Goal: Information Seeking & Learning: Compare options

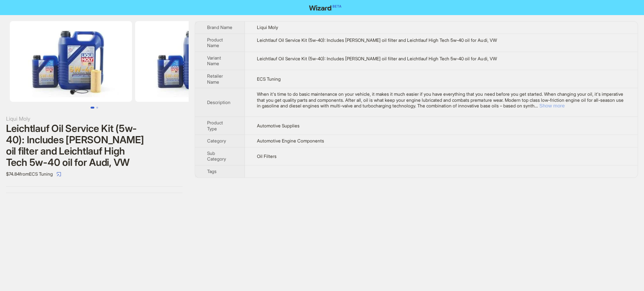
click at [564, 106] on button "Show more" at bounding box center [551, 106] width 25 height 6
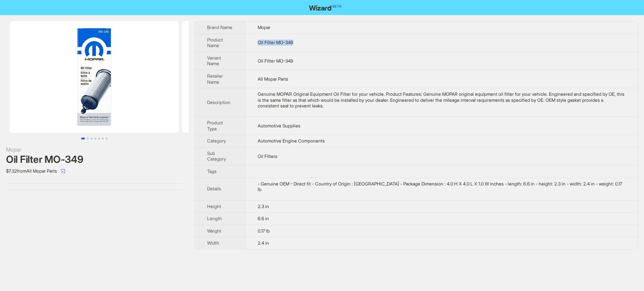
drag, startPoint x: 299, startPoint y: 39, endPoint x: 253, endPoint y: 40, distance: 46.8
click at [253, 40] on td "Oil Filter MO-349" at bounding box center [442, 43] width 392 height 18
click at [347, 61] on td "Oil Filter MO-349" at bounding box center [442, 61] width 392 height 18
drag, startPoint x: 306, startPoint y: 42, endPoint x: 254, endPoint y: 42, distance: 52.1
click at [254, 42] on td "Oil Filter MO-349" at bounding box center [442, 43] width 392 height 18
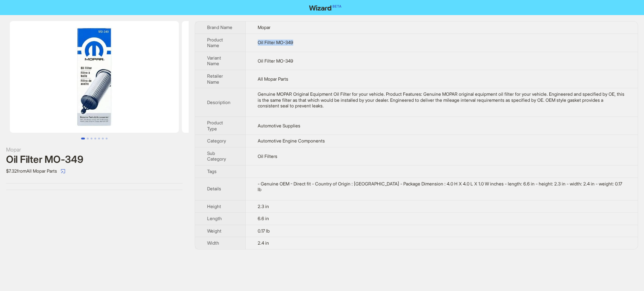
copy span "Oil Filter MO-349"
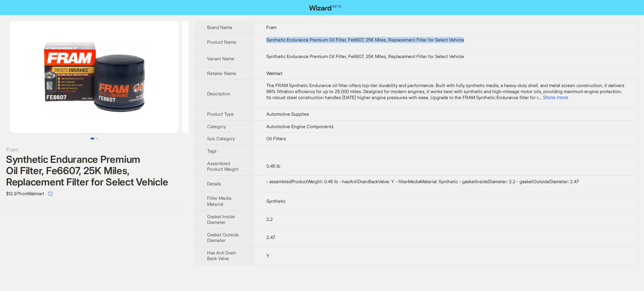
drag, startPoint x: 479, startPoint y: 36, endPoint x: 267, endPoint y: 36, distance: 212.0
click at [267, 36] on td "Synthetic Endurance Premium Oil Filter, Fe6607, 25K Miles, Replacement Filter f…" at bounding box center [446, 42] width 384 height 17
copy div "Synthetic Endurance Premium Oil Filter, Fe6607, 25K Miles, Replacement Filter f…"
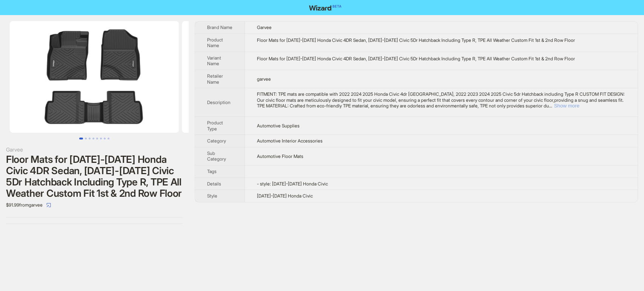
click at [579, 107] on button "Show more" at bounding box center [566, 106] width 25 height 6
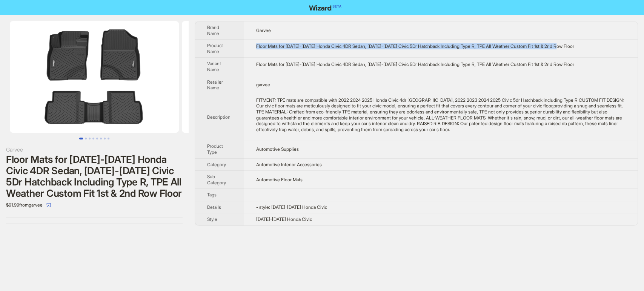
drag, startPoint x: 591, startPoint y: 48, endPoint x: 248, endPoint y: 43, distance: 343.7
click at [248, 43] on td "Floor Mats for 2022-2024 Honda Civic 4DR Sedan, 2022-2024 Civic 5Dr Hatchback I…" at bounding box center [441, 49] width 394 height 18
copy div "Floor Mats for 2022-2024 Honda Civic 4DR Sedan, 2022-2024 Civic 5Dr Hatchback I…"
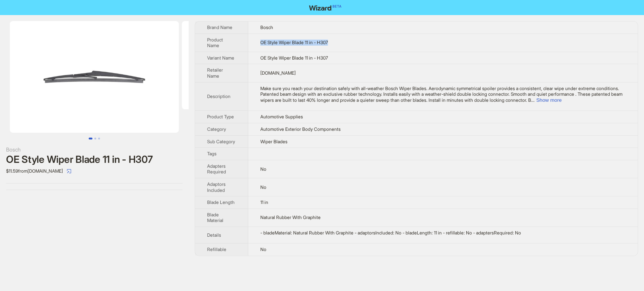
drag, startPoint x: 344, startPoint y: 40, endPoint x: 259, endPoint y: 40, distance: 85.2
click at [259, 40] on td "OE Style Wiper Blade 11 in - H307" at bounding box center [442, 43] width 389 height 18
copy span "OE Style Wiper Blade 11 in - H307"
click at [561, 100] on button "Show more" at bounding box center [548, 100] width 25 height 6
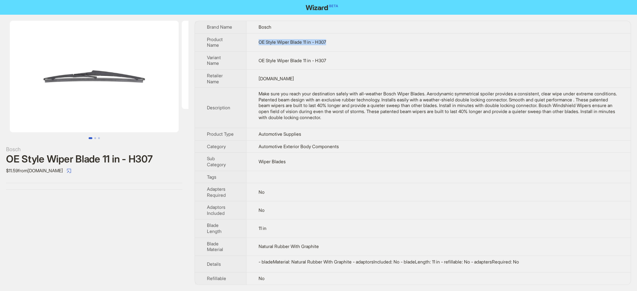
scroll to position [5, 0]
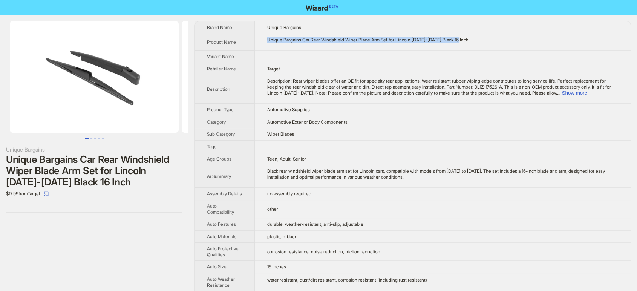
drag, startPoint x: 480, startPoint y: 39, endPoint x: 256, endPoint y: 43, distance: 223.7
click at [256, 43] on td "Unique Bargains Car Rear Windshield Wiper Blade Arm Set for Lincoln [DATE]-[DAT…" at bounding box center [443, 42] width 376 height 17
copy div "Unique Bargains Car Rear Windshield Wiper Blade Arm Set for Lincoln [DATE]-[DAT…"
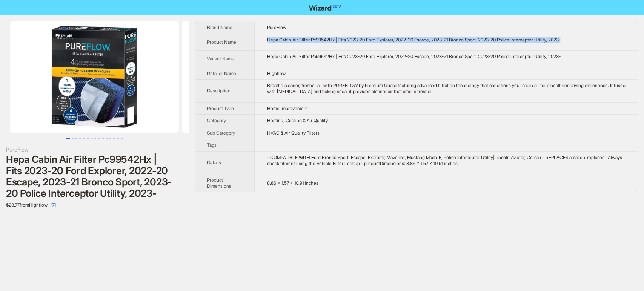
drag, startPoint x: 584, startPoint y: 40, endPoint x: 255, endPoint y: 41, distance: 329.7
click at [255, 41] on tr "Product Name Hepa Cabin Air Filter Pc99542Hx | Fits 2023-20 Ford Explorer, 2022…" at bounding box center [416, 42] width 442 height 17
copy tr "Hepa Cabin Air Filter Pc99542Hx | Fits 2023-20 Ford Explorer, 2022-20 Escape, 2…"
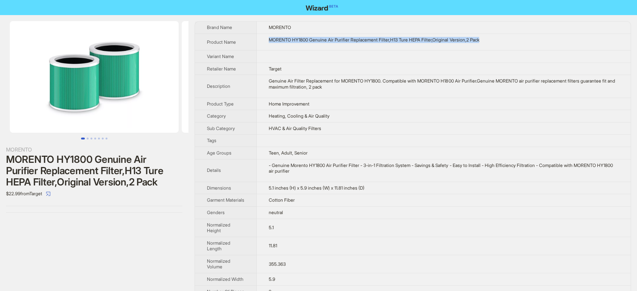
drag, startPoint x: 509, startPoint y: 43, endPoint x: 267, endPoint y: 36, distance: 241.9
click at [267, 36] on td "MORENTO HY1800 Genuine Air Purifier Replacement Filter,H13 Ture HEPA Filter,Ori…" at bounding box center [444, 42] width 374 height 17
copy div "MORENTO HY1800 Genuine Air Purifier Replacement Filter,H13 Ture HEPA Filter,Ori…"
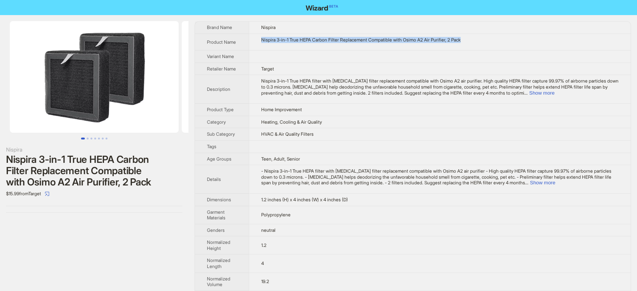
drag, startPoint x: 438, startPoint y: 34, endPoint x: 253, endPoint y: 40, distance: 185.3
click at [253, 40] on td "Nispira 3-in-1 True HEPA Carbon Filter Replacement Compatible with Osimo A2 Air…" at bounding box center [440, 42] width 382 height 17
copy div "Nispira 3-in-1 True HEPA Carbon Filter Replacement Compatible with Osimo A2 Air…"
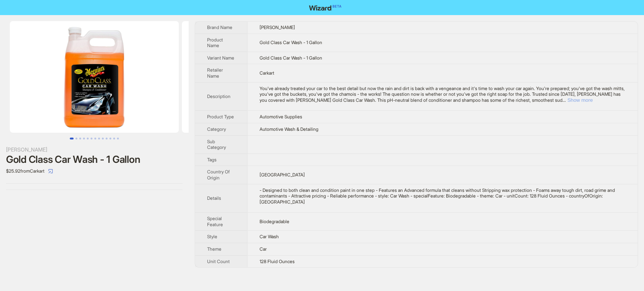
click at [593, 102] on button "Show more" at bounding box center [579, 100] width 25 height 6
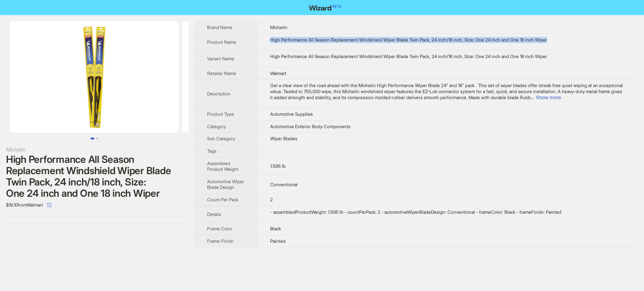
drag, startPoint x: 569, startPoint y: 41, endPoint x: 260, endPoint y: 43, distance: 309.3
click at [260, 43] on td "High Performance All Season Replacement Windshield Wiper Blade Twin Pack, 24 in…" at bounding box center [448, 42] width 380 height 17
copy div "High Performance All Season Replacement Windshield Wiper Blade Twin Pack, 24 in…"
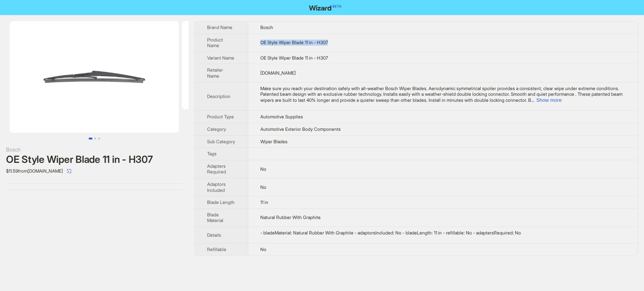
drag, startPoint x: 331, startPoint y: 40, endPoint x: 256, endPoint y: 43, distance: 74.3
click at [256, 43] on td "OE Style Wiper Blade 11 in - H307" at bounding box center [442, 43] width 389 height 18
copy span "OE Style Wiper Blade 11 in - H307"
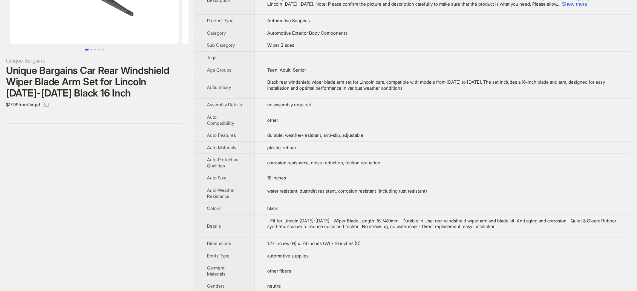
scroll to position [84, 0]
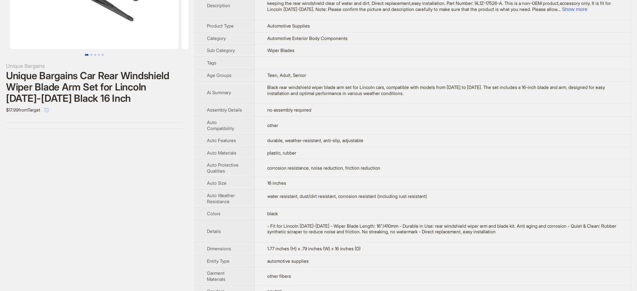
click at [49, 111] on icon "select" at bounding box center [46, 110] width 5 height 5
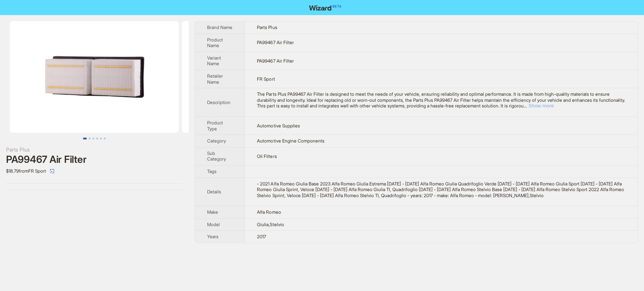
click at [553, 108] on button "Show more" at bounding box center [540, 106] width 25 height 6
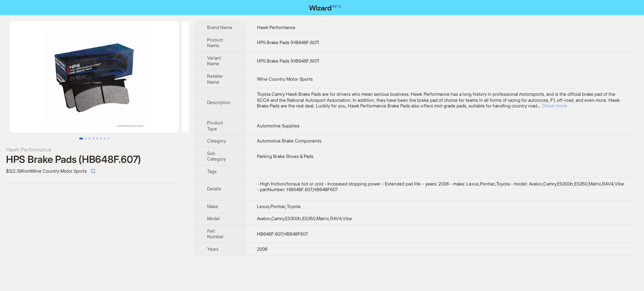
click at [567, 105] on button "Show more" at bounding box center [554, 106] width 25 height 6
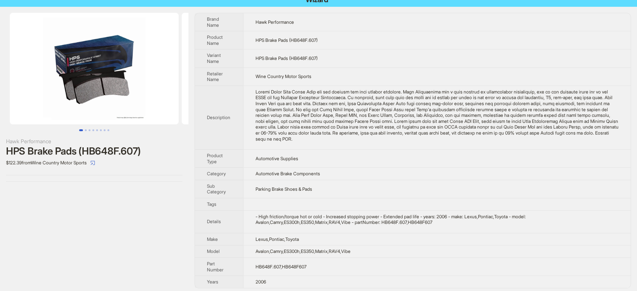
scroll to position [11, 0]
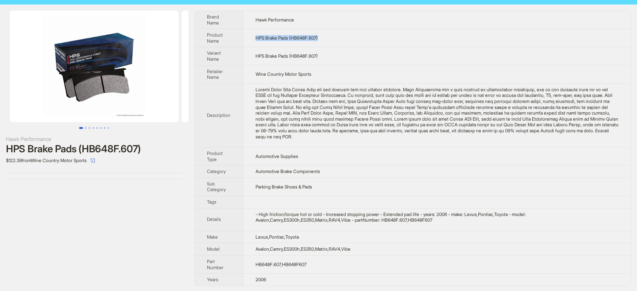
drag, startPoint x: 325, startPoint y: 35, endPoint x: 246, endPoint y: 38, distance: 78.5
click at [246, 38] on td "HPS Brake Pads (HB648F.607)" at bounding box center [437, 38] width 388 height 18
copy span "HPS Brake Pads (HB648F.607)"
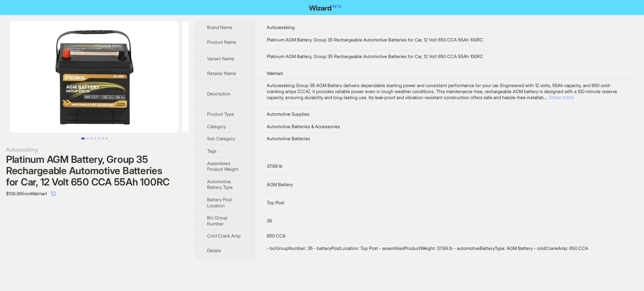
click at [574, 96] on button "Show more" at bounding box center [560, 98] width 25 height 6
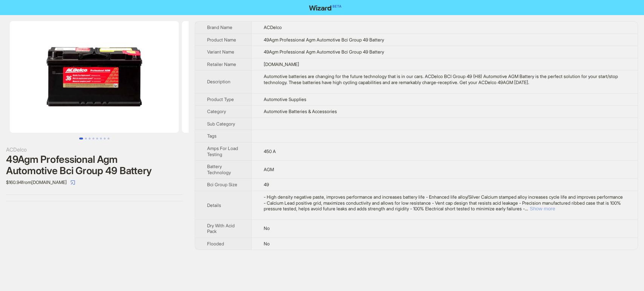
click at [555, 209] on button "Show more" at bounding box center [542, 209] width 25 height 6
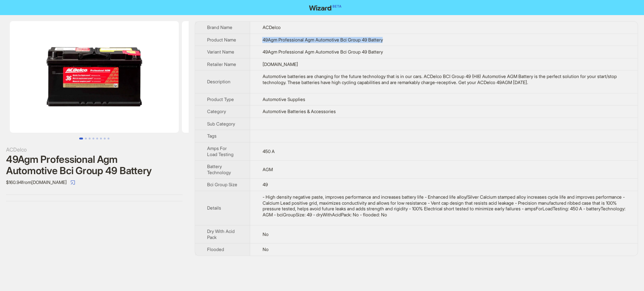
drag, startPoint x: 391, startPoint y: 39, endPoint x: 237, endPoint y: 34, distance: 153.6
click at [237, 34] on tr "Product Name 49Agm Professional Agm Automotive Bci Group 49 Battery" at bounding box center [416, 40] width 442 height 12
copy tr "49Agm Professional Agm Automotive Bci Group 49 Battery"
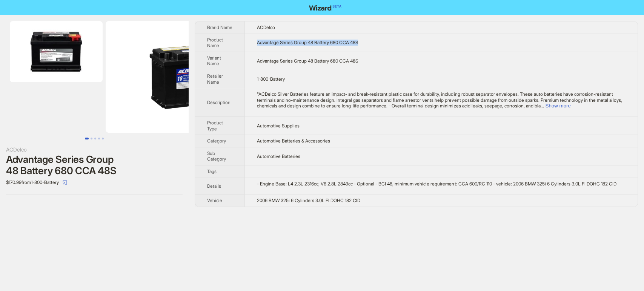
drag, startPoint x: 375, startPoint y: 41, endPoint x: 260, endPoint y: 41, distance: 115.0
click at [260, 41] on td "Advantage Series Group 48 Battery 680 CCA 48S" at bounding box center [441, 43] width 393 height 18
copy span "Advantage Series Group 48 Battery 680 CCA 48S"
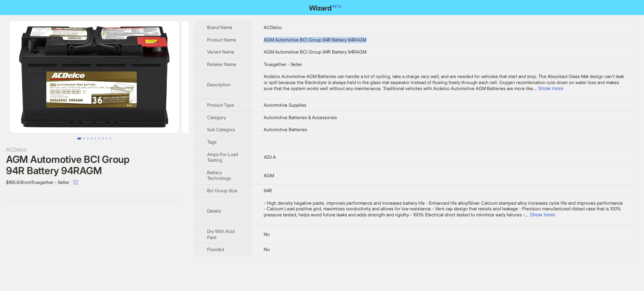
drag, startPoint x: 376, startPoint y: 39, endPoint x: 263, endPoint y: 45, distance: 112.9
click at [263, 45] on td "AGM Automotive BCI Group 94R Battery 94RAGM" at bounding box center [444, 40] width 386 height 12
copy span "AGM Automotive BCI Group 94R Battery 94RAGM"
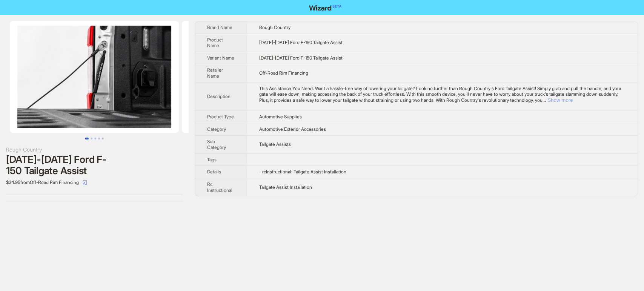
click at [573, 103] on button "Show more" at bounding box center [559, 100] width 25 height 6
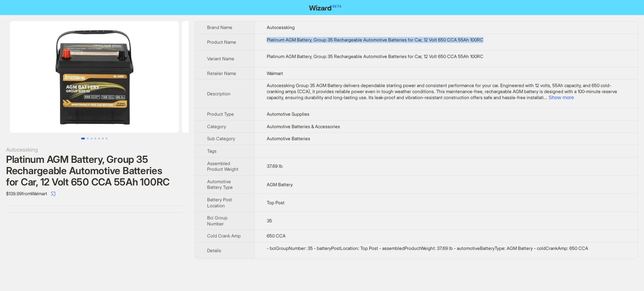
drag, startPoint x: 495, startPoint y: 39, endPoint x: 267, endPoint y: 49, distance: 228.8
click at [267, 49] on td "Platinum AGM Battery, Group 35 Rechargeable Automotive Batteries for Car, 12 Vo…" at bounding box center [445, 42] width 383 height 17
copy div "Platinum AGM Battery, Group 35 Rechargeable Automotive Batteries for Car, 12 Vo…"
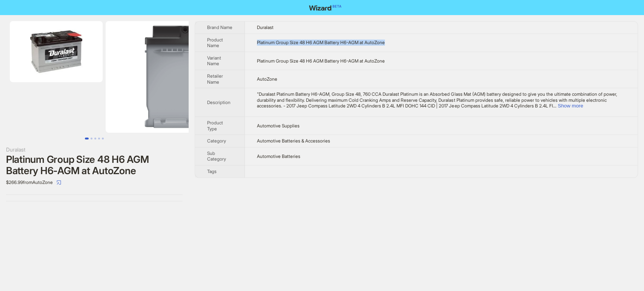
drag, startPoint x: 395, startPoint y: 43, endPoint x: 254, endPoint y: 44, distance: 141.1
click at [254, 44] on td "Platinum Group Size 48 H6 AGM Battery H6-AGM at AutoZone" at bounding box center [441, 43] width 393 height 18
copy span "Platinum Group Size 48 H6 AGM Battery H6-AGM at AutoZone"
click at [432, 48] on td "Platinum Group Size 48 H6 AGM Battery H6-AGM at AutoZone" at bounding box center [441, 43] width 393 height 18
drag, startPoint x: 397, startPoint y: 44, endPoint x: 257, endPoint y: 40, distance: 140.0
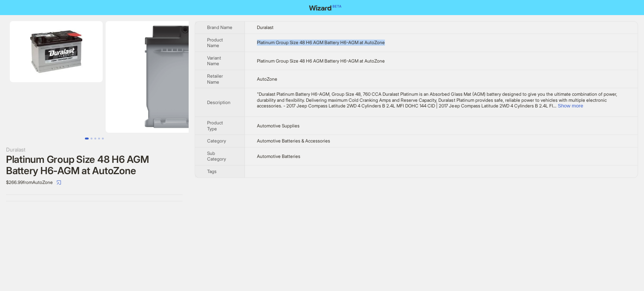
click at [257, 40] on td "Platinum Group Size 48 H6 AGM Battery H6-AGM at AutoZone" at bounding box center [441, 43] width 393 height 18
copy span "Platinum Group Size 48 H6 AGM Battery H6-AGM at AutoZone"
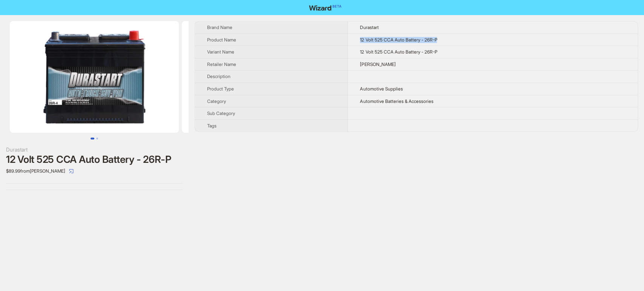
drag, startPoint x: 427, startPoint y: 38, endPoint x: 358, endPoint y: 38, distance: 69.0
click at [358, 38] on td "12 Volt 525 CCA Auto Battery - 26R-P" at bounding box center [493, 40] width 290 height 12
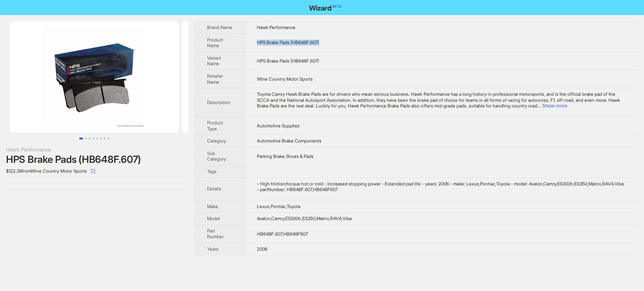
drag, startPoint x: 333, startPoint y: 40, endPoint x: 253, endPoint y: 41, distance: 79.6
click at [253, 41] on td "HPS Brake Pads (HB648F.607)" at bounding box center [441, 43] width 393 height 18
copy span "HPS Brake Pads (HB648F.607)"
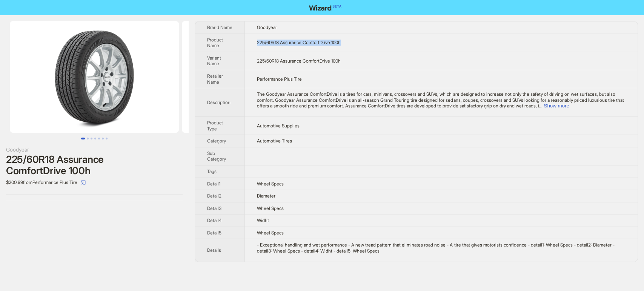
drag, startPoint x: 354, startPoint y: 45, endPoint x: 255, endPoint y: 47, distance: 99.2
click at [255, 47] on td "225/60R18 Assurance ComfortDrive 100h" at bounding box center [441, 43] width 393 height 18
copy span "225/60R18 Assurance ComfortDrive 100h"
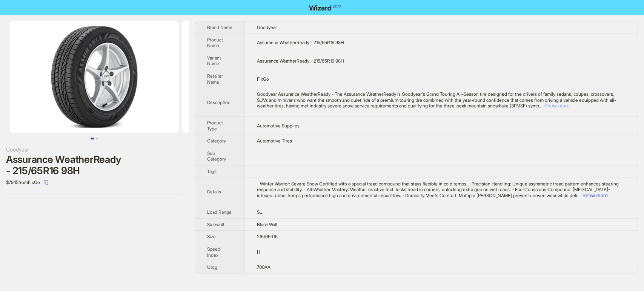
click at [569, 108] on button "Show more" at bounding box center [556, 106] width 25 height 6
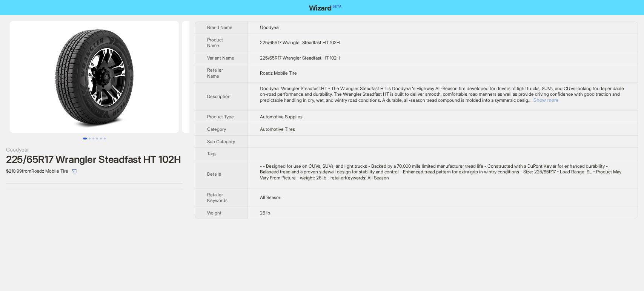
click at [558, 101] on button "Show more" at bounding box center [545, 100] width 25 height 6
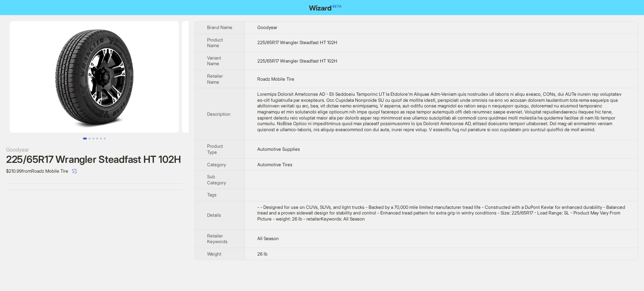
click at [374, 52] on td "225/65R17 Wrangler Steadfast HT 102H" at bounding box center [441, 43] width 393 height 18
drag, startPoint x: 343, startPoint y: 47, endPoint x: 253, endPoint y: 43, distance: 90.6
click at [253, 43] on td "225/65R17 Wrangler Steadfast HT 102H" at bounding box center [441, 43] width 393 height 18
copy span "225/65R17 Wrangler Steadfast HT 102H"
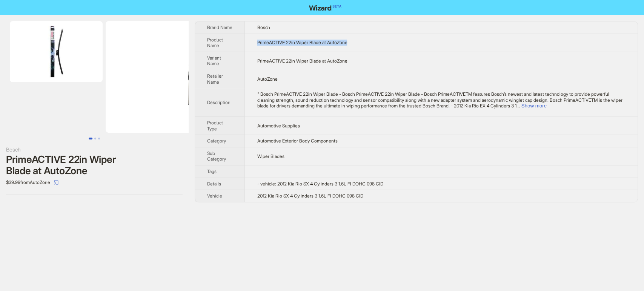
drag, startPoint x: 335, startPoint y: 45, endPoint x: 256, endPoint y: 43, distance: 78.5
click at [256, 43] on td "PrimeACTIVE 22in Wiper Blade at AutoZone" at bounding box center [441, 43] width 393 height 18
copy span "PrimeACTIVE 22in Wiper Blade at AutoZone"
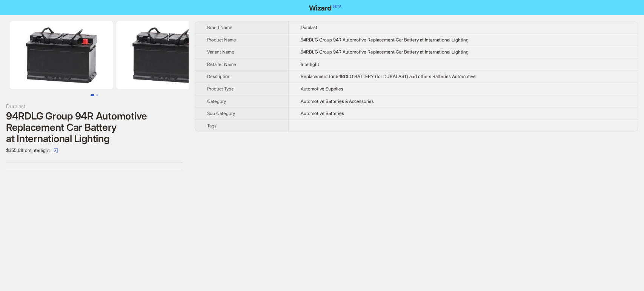
click at [348, 167] on div "Brand Name Duralast Product Name 94RDLG Group 94R Automotive Replacement Car Ba…" at bounding box center [416, 95] width 443 height 148
drag, startPoint x: 473, startPoint y: 38, endPoint x: 297, endPoint y: 42, distance: 176.6
click at [297, 42] on td "94RDLG Group 94R Automotive Replacement Car Battery at International Lighting" at bounding box center [463, 40] width 349 height 12
copy span "94RDLG Group 94R Automotive Replacement Car Battery at International Lighting"
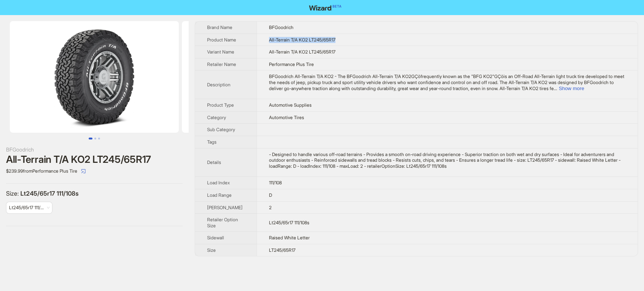
drag, startPoint x: 368, startPoint y: 48, endPoint x: 259, endPoint y: 40, distance: 109.3
click at [259, 40] on td "All-Terrain T/A KO2 LT245/65R17" at bounding box center [446, 40] width 381 height 12
copy span "All-Terrain T/A KO2 LT245/65R17"
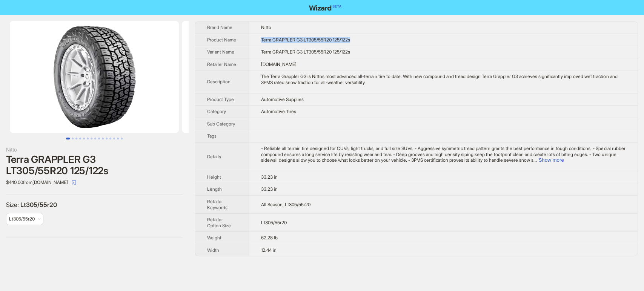
drag, startPoint x: 360, startPoint y: 45, endPoint x: 260, endPoint y: 38, distance: 100.5
click at [260, 38] on td "Terra GRAPPLER G3 LT305/55R20 125/122s" at bounding box center [443, 40] width 389 height 12
copy span "Terra GRAPPLER G3 LT305/55R20 125/122s"
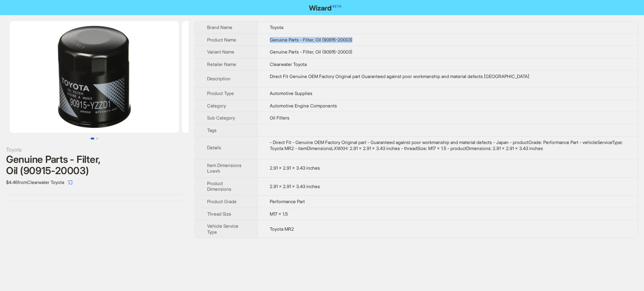
drag, startPoint x: 362, startPoint y: 38, endPoint x: 270, endPoint y: 44, distance: 93.0
click at [270, 44] on td "Genuine Parts - Filter, Oil (90915-20003)" at bounding box center [447, 40] width 380 height 12
copy span "Genuine Parts - Filter, Oil (90915-20003)"
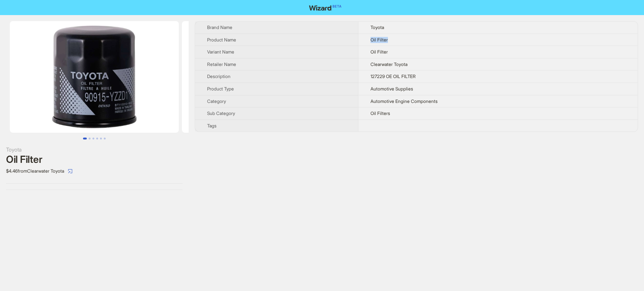
drag, startPoint x: 390, startPoint y: 38, endPoint x: 363, endPoint y: 38, distance: 27.5
click at [363, 38] on td "Oil Filter" at bounding box center [497, 40] width 279 height 12
copy span "Oil Filter"
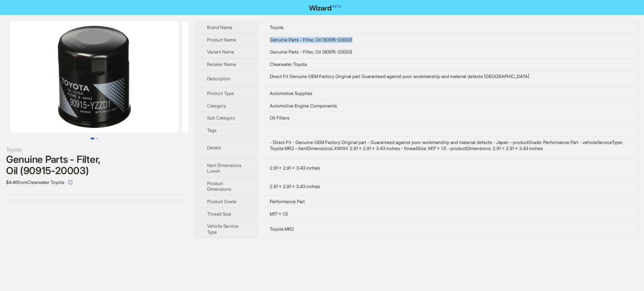
drag, startPoint x: 372, startPoint y: 43, endPoint x: 260, endPoint y: 44, distance: 112.4
click at [260, 44] on td "Genuine Parts - Filter, Oil (90915-20003)" at bounding box center [447, 40] width 380 height 12
copy span "Genuine Parts - Filter, Oil (90915-20003)"
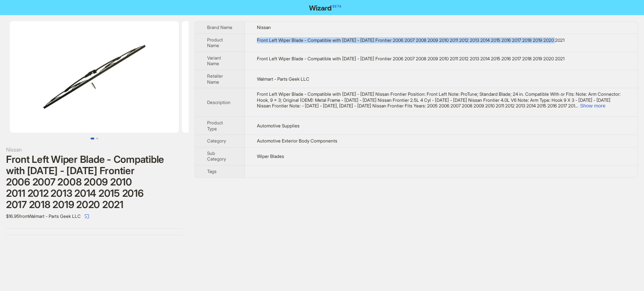
drag, startPoint x: 577, startPoint y: 35, endPoint x: 256, endPoint y: 45, distance: 321.5
click at [256, 45] on td "Front Left Wiper Blade - Compatible with 2005 - 2022 Frontier 2006 2007 2008 20…" at bounding box center [441, 43] width 393 height 18
copy div "Front Left Wiper Blade - Compatible with 2005 - 2022 Frontier 2006 2007 2008 20…"
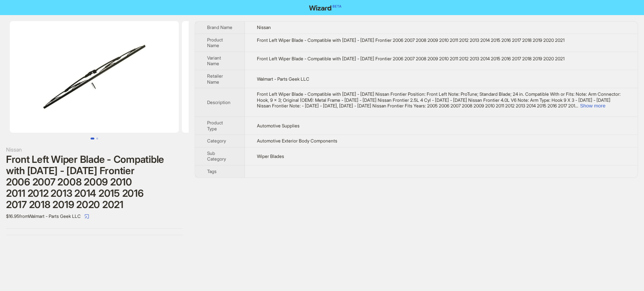
click at [385, 60] on div "Front Left Wiper Blade - Compatible with 2005 - 2022 Frontier 2006 2007 2008 20…" at bounding box center [441, 59] width 369 height 6
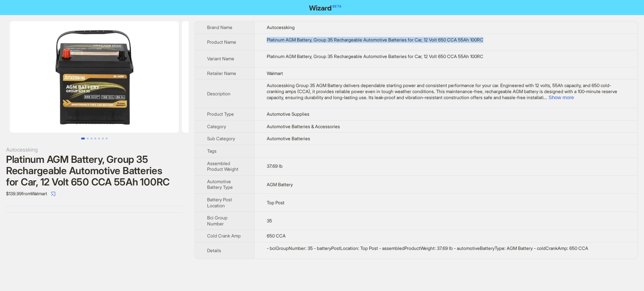
drag, startPoint x: 501, startPoint y: 39, endPoint x: 264, endPoint y: 42, distance: 236.5
click at [264, 42] on td "Platinum AGM Battery, Group 35 Rechargeable Automotive Batteries for Car, 12 Vo…" at bounding box center [445, 42] width 383 height 17
copy div "Platinum AGM Battery, Group 35 Rechargeable Automotive Batteries for Car, 12 Vo…"
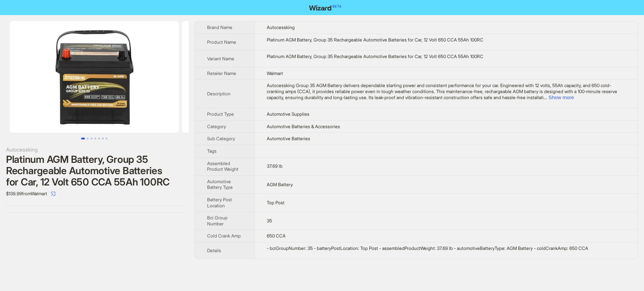
drag, startPoint x: 204, startPoint y: 25, endPoint x: 607, endPoint y: 261, distance: 467.4
click at [607, 261] on div "Autocessking Platinum AGM Battery, Group 35 Rechargeable Automotive Batteries f…" at bounding box center [322, 140] width 644 height 250
copy tbody
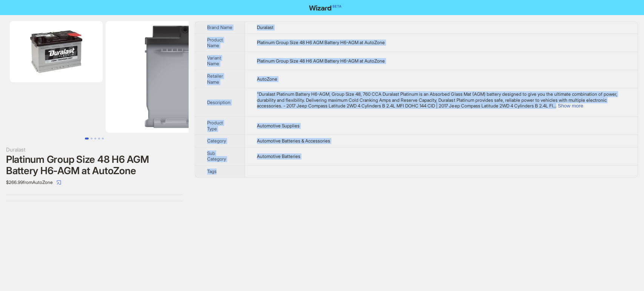
drag, startPoint x: 253, startPoint y: 21, endPoint x: 361, endPoint y: 167, distance: 181.4
click at [361, 167] on tbody "Brand Name Duralast Product Name Platinum Group Size 48 H6 AGM Battery H6-AGM a…" at bounding box center [416, 99] width 442 height 156
copy tbody "Brand Name Duralast Product Name Platinum Group Size 48 H6 AGM Battery H6-AGM a…"
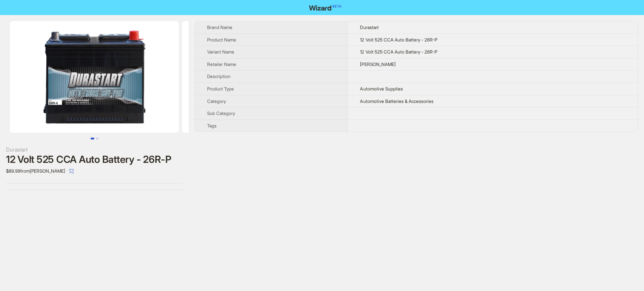
click at [374, 160] on div "Brand Name Durastart Product Name 12 Volt 525 CCA Auto Battery - 26R-P Variant …" at bounding box center [416, 105] width 443 height 169
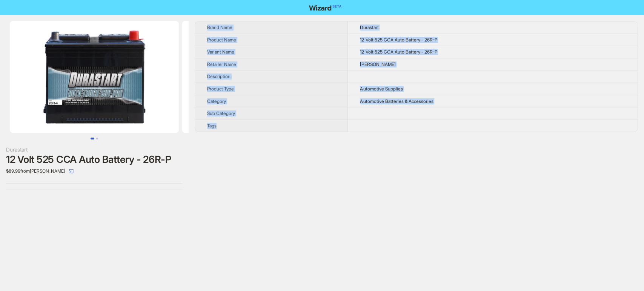
drag, startPoint x: 199, startPoint y: 25, endPoint x: 386, endPoint y: 120, distance: 209.5
click at [386, 120] on tbody "Brand Name Durastart Product Name 12 Volt 525 CCA Auto Battery - 26R-P Variant …" at bounding box center [416, 76] width 442 height 110
copy tbody "Brand Name Durastart Product Name 12 Volt 525 CCA Auto Battery - 26R-P Variant …"
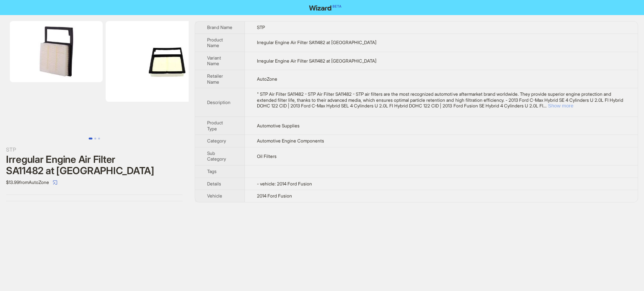
click at [573, 106] on button "Show more" at bounding box center [560, 106] width 25 height 6
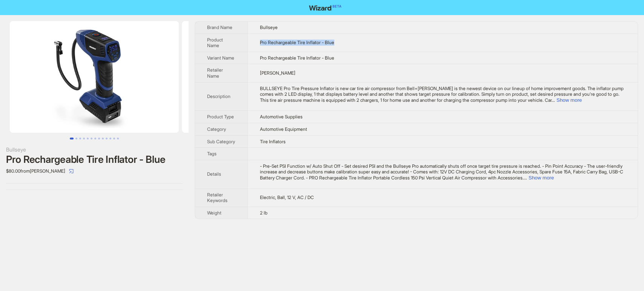
drag, startPoint x: 338, startPoint y: 41, endPoint x: 259, endPoint y: 41, distance: 79.6
click at [259, 41] on td "Pro Rechargeable Tire Inflator - Blue" at bounding box center [442, 43] width 390 height 18
copy span "Pro Rechargeable Tire Inflator - Blue"
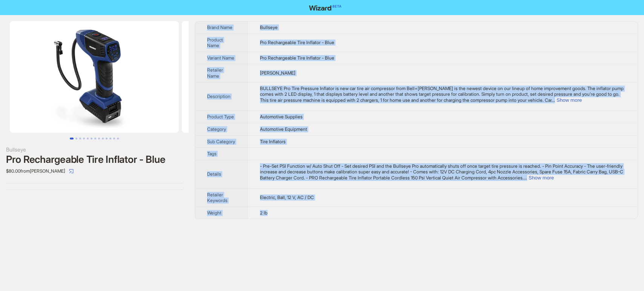
drag, startPoint x: 202, startPoint y: 23, endPoint x: 313, endPoint y: 219, distance: 225.5
click at [313, 219] on tbody "Brand Name Bullseye Product Name Pro Rechargeable Tire Inflator - Blue Variant …" at bounding box center [416, 119] width 442 height 197
copy tbody "Brand Name Bullseye Product Name Pro Rechargeable Tire Inflator - Blue Variant …"
click at [366, 45] on td "Pro Rechargeable Tire Inflator - Blue" at bounding box center [442, 43] width 390 height 18
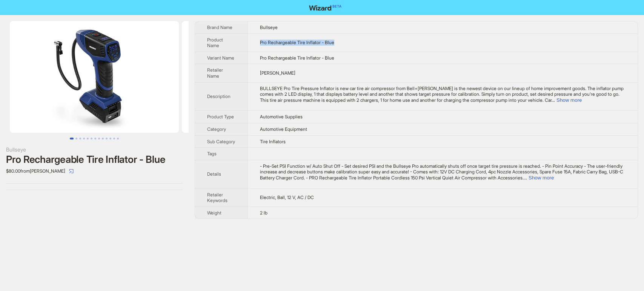
drag, startPoint x: 341, startPoint y: 40, endPoint x: 260, endPoint y: 43, distance: 81.5
click at [260, 43] on td "Pro Rechargeable Tire Inflator - Blue" at bounding box center [442, 43] width 390 height 18
copy span "Pro Rechargeable Tire Inflator - Blue"
click at [156, 210] on div "Bullseye Pro Rechargeable Tire Inflator - Blue $80.00 from Lowe's" at bounding box center [94, 120] width 189 height 210
